Goal: Task Accomplishment & Management: Manage account settings

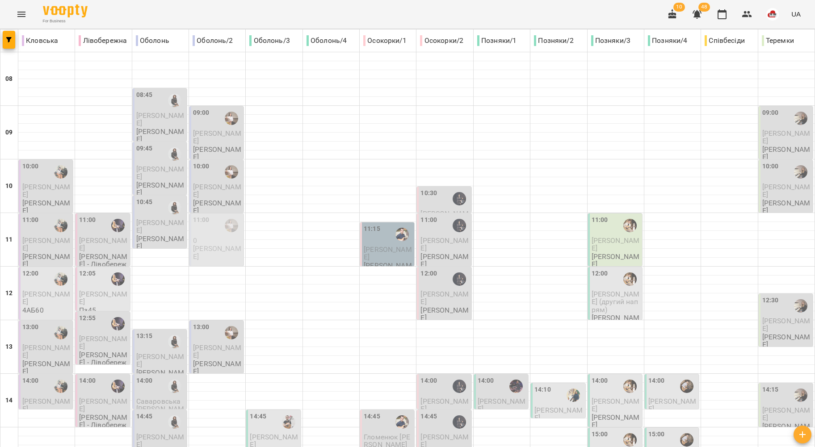
click at [14, 6] on button "Menu" at bounding box center [21, 14] width 21 height 21
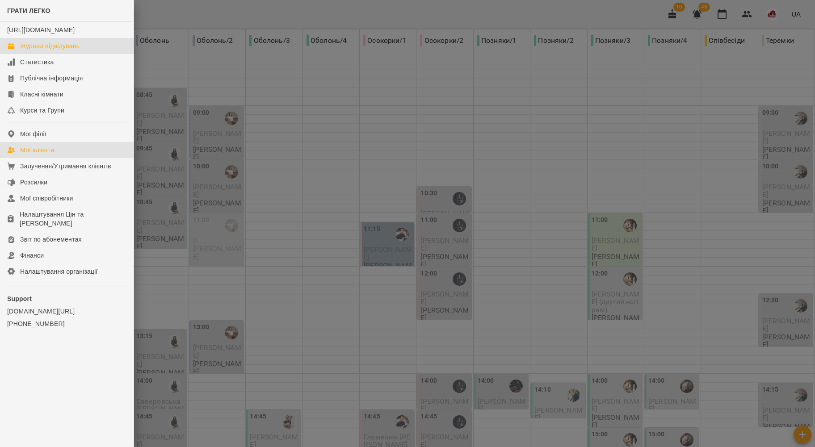
click at [36, 158] on link "Мої клієнти" at bounding box center [67, 150] width 134 height 16
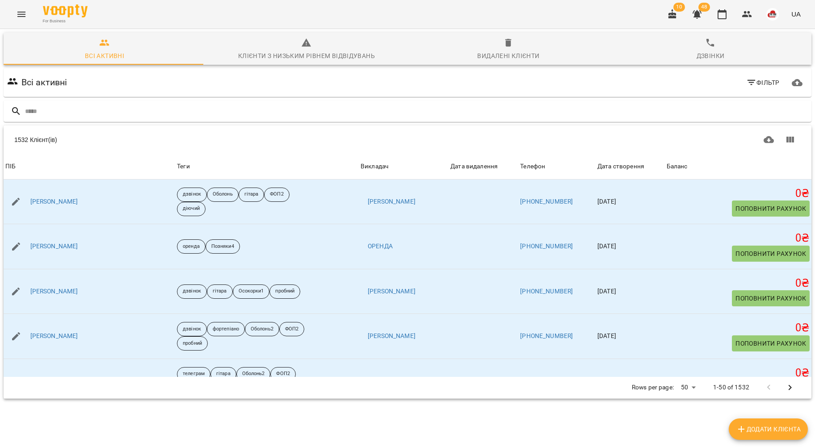
click at [134, 96] on div "Всі активні Фільтр" at bounding box center [407, 82] width 807 height 29
click at [134, 109] on input "text" at bounding box center [416, 111] width 782 height 15
type input "*******"
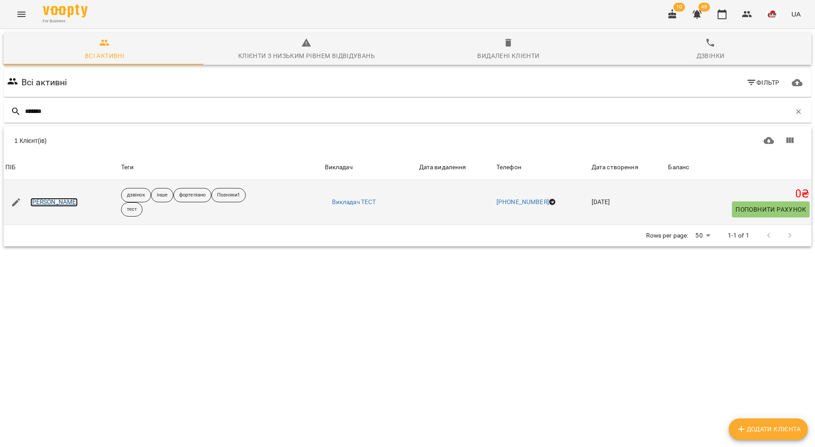
click at [37, 203] on link "[PERSON_NAME]" at bounding box center [54, 202] width 48 height 9
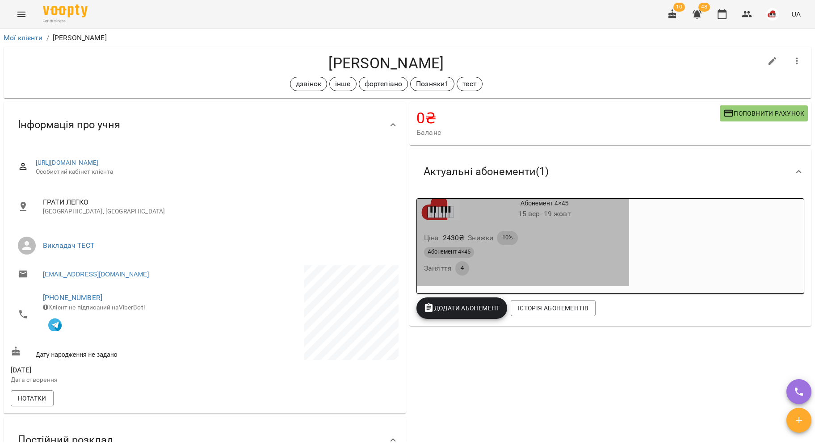
click at [535, 245] on div "Ціна 2430 ₴ Знижки 10%" at bounding box center [522, 238] width 201 height 18
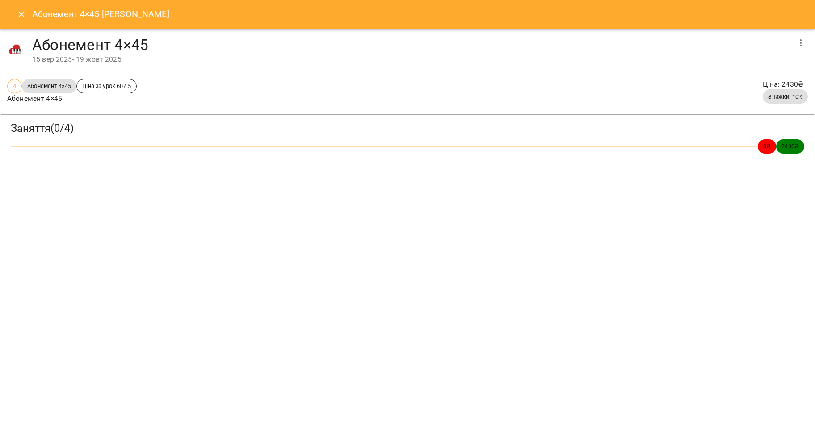
click at [808, 35] on button "button" at bounding box center [800, 42] width 21 height 21
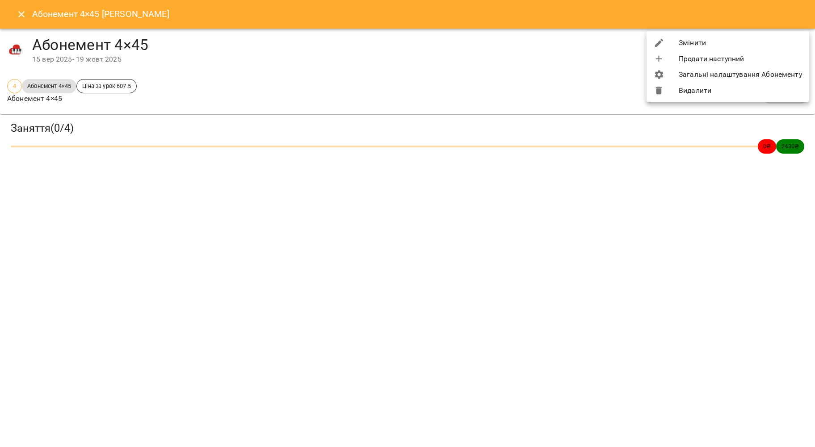
click at [674, 94] on div at bounding box center [665, 90] width 25 height 11
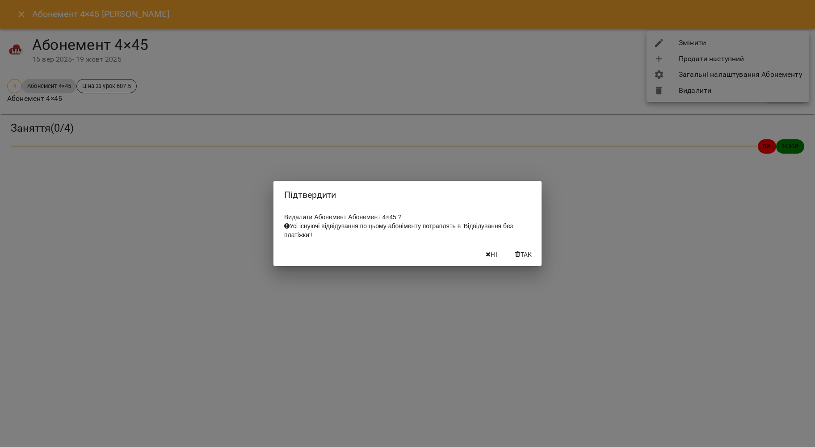
click at [531, 259] on span "Так" at bounding box center [526, 254] width 12 height 11
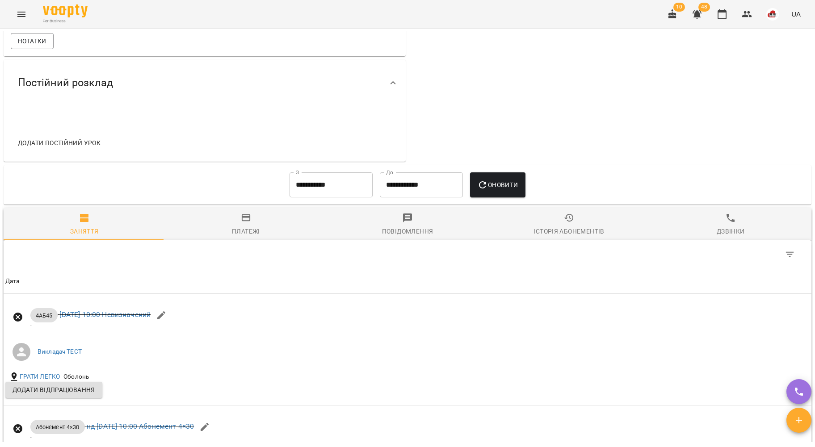
click at [242, 223] on icon "button" at bounding box center [246, 218] width 11 height 11
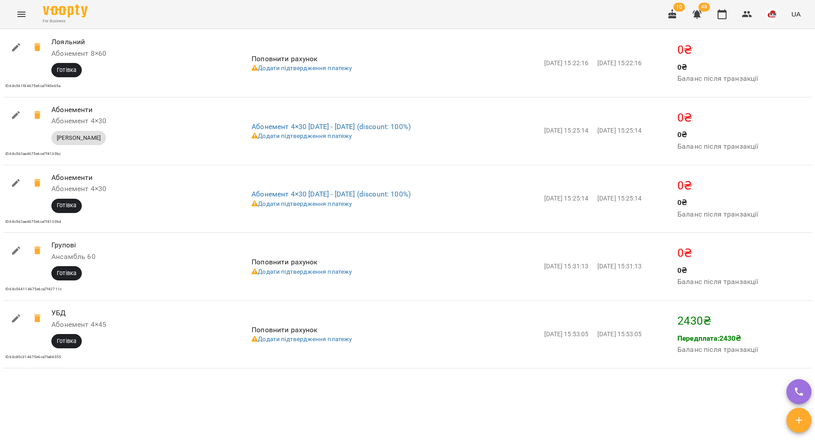
scroll to position [3325, 0]
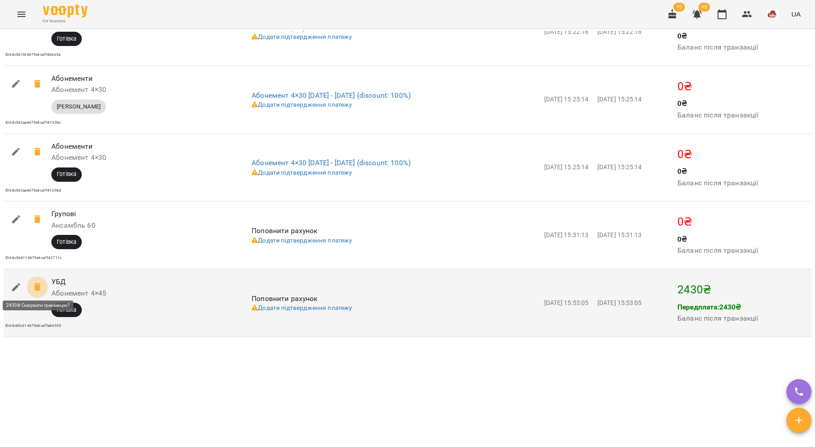
click at [44, 287] on span at bounding box center [37, 286] width 21 height 21
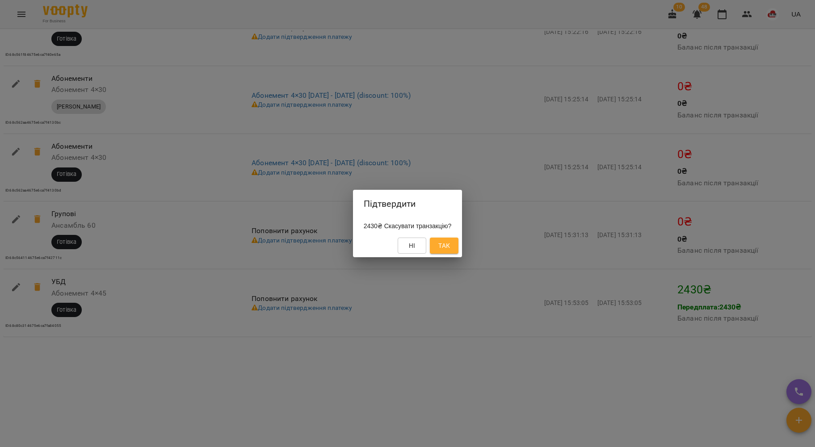
click at [443, 250] on span "Так" at bounding box center [444, 245] width 14 height 11
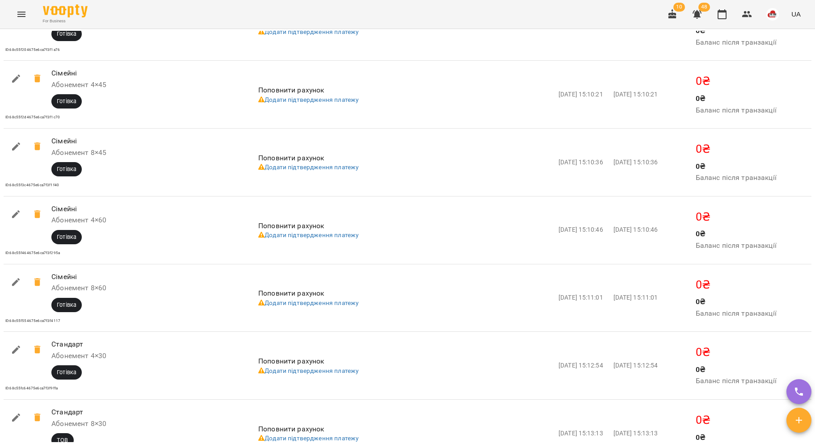
scroll to position [0, 0]
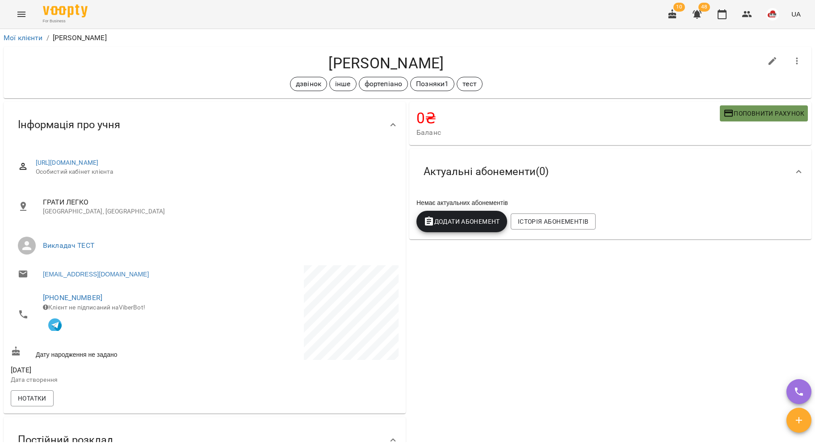
click at [757, 107] on button "Поповнити рахунок" at bounding box center [763, 113] width 88 height 16
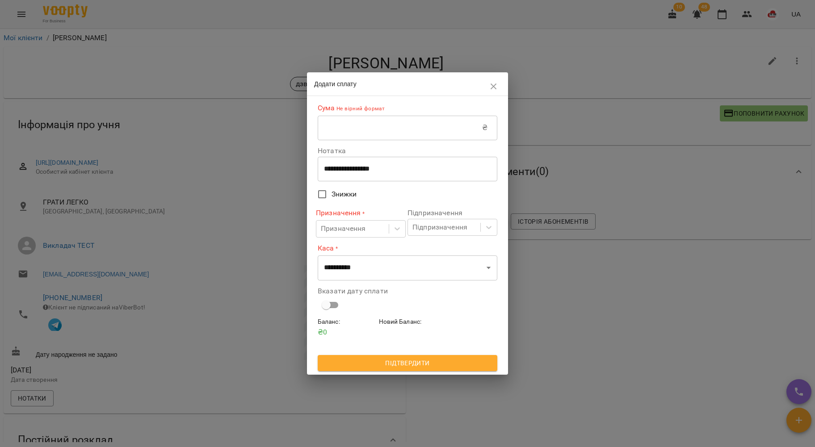
click at [359, 128] on input "text" at bounding box center [400, 127] width 164 height 25
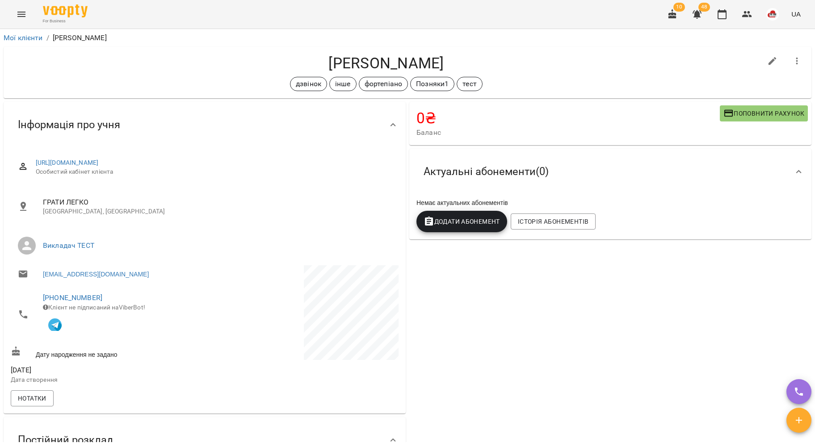
click at [759, 117] on span "Поповнити рахунок" at bounding box center [763, 113] width 81 height 11
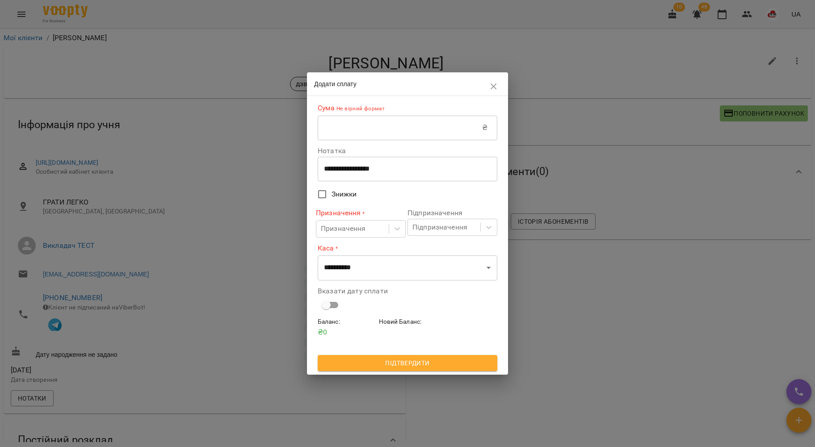
click at [341, 131] on input "text" at bounding box center [400, 127] width 164 height 25
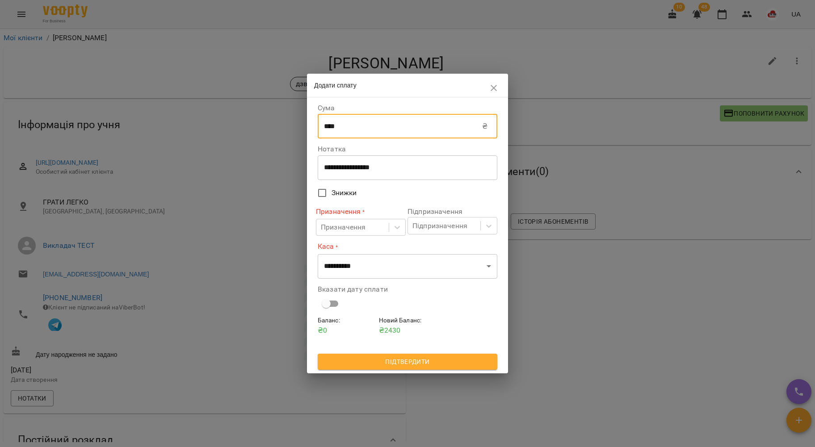
type input "****"
